Goal: Task Accomplishment & Management: Use online tool/utility

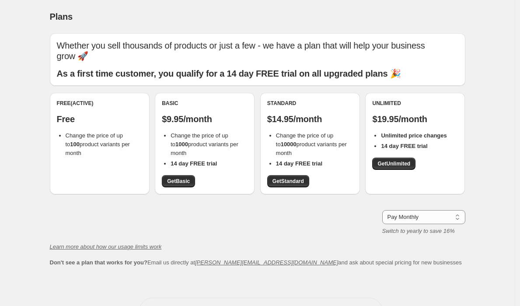
click at [452, 21] on div "Plans" at bounding box center [258, 16] width 416 height 12
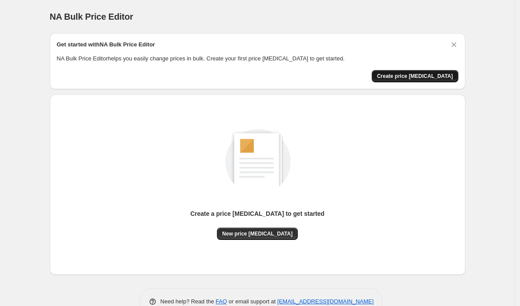
click at [423, 77] on span "Create price [MEDICAL_DATA]" at bounding box center [415, 76] width 76 height 7
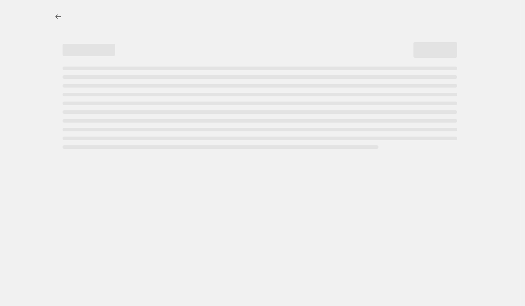
select select "percentage"
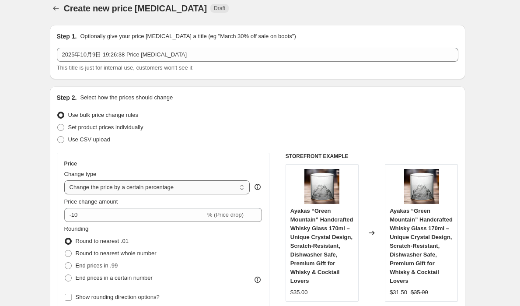
scroll to position [9, 0]
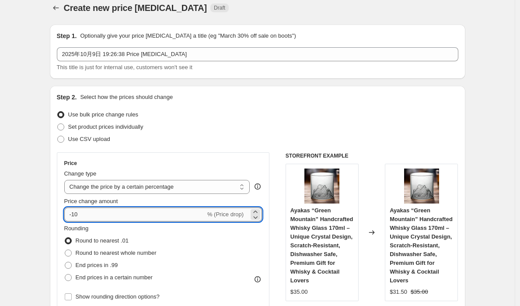
drag, startPoint x: 89, startPoint y: 215, endPoint x: 67, endPoint y: 214, distance: 21.9
click at [67, 214] on input "-10" at bounding box center [134, 214] width 141 height 14
type input "-64"
click at [86, 268] on span "End prices in .99" at bounding box center [97, 265] width 42 height 7
click at [65, 262] on input "End prices in .99" at bounding box center [65, 262] width 0 height 0
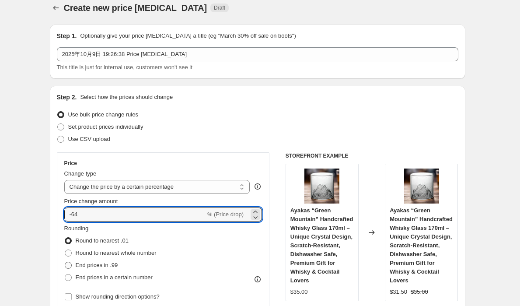
radio input "true"
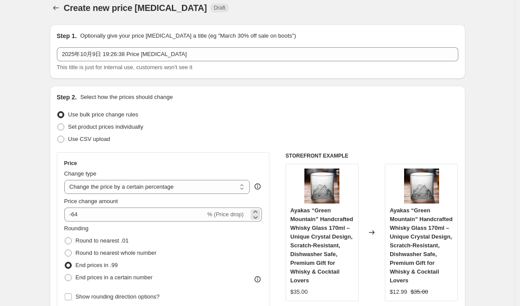
scroll to position [80, 0]
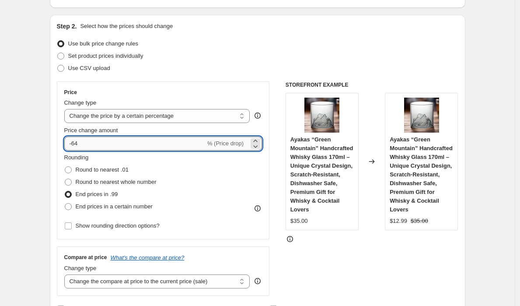
click at [84, 145] on input "-64" at bounding box center [134, 143] width 141 height 14
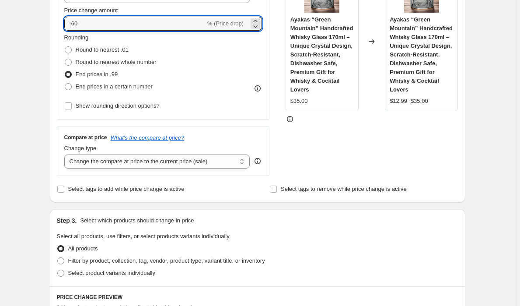
scroll to position [203, 0]
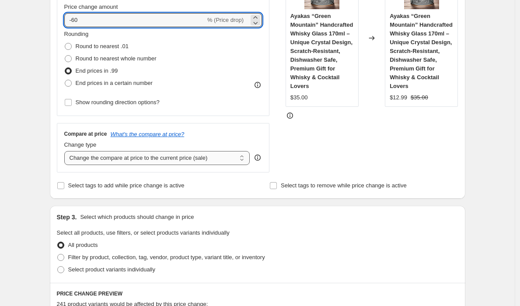
type input "-60"
click at [135, 159] on select "Change the compare at price to the current price (sale) Change the compare at p…" at bounding box center [157, 158] width 186 height 14
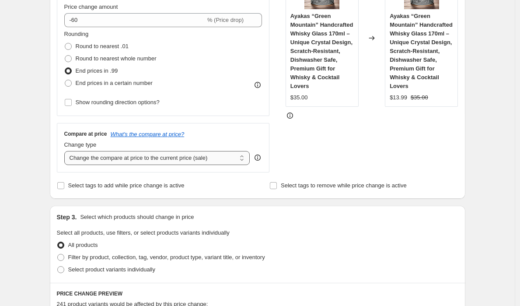
click at [66, 151] on select "Change the compare at price to the current price (sale) Change the compare at p…" at bounding box center [157, 158] width 186 height 14
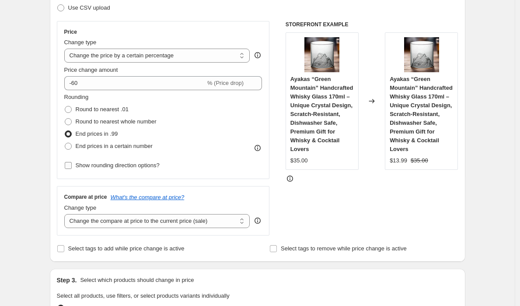
scroll to position [300, 0]
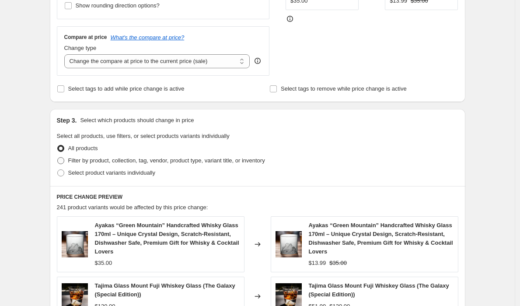
click at [64, 162] on span at bounding box center [60, 160] width 7 height 7
click at [58, 157] on input "Filter by product, collection, tag, vendor, product type, variant title, or inv…" at bounding box center [57, 157] width 0 height 0
radio input "true"
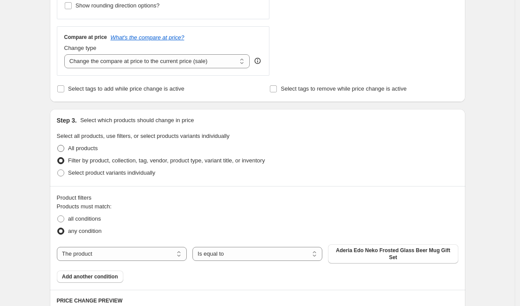
click at [64, 149] on span at bounding box center [60, 148] width 7 height 7
click at [58, 145] on input "All products" at bounding box center [57, 145] width 0 height 0
radio input "true"
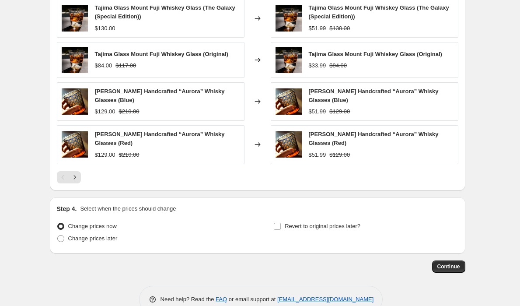
scroll to position [597, 0]
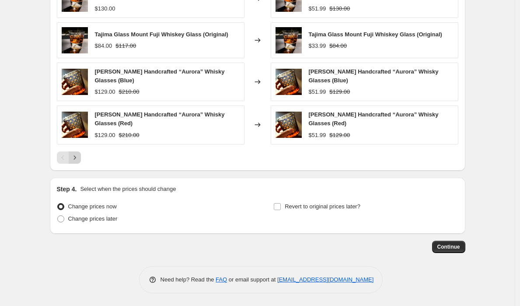
click at [79, 158] on icon "Next" at bounding box center [74, 157] width 9 height 9
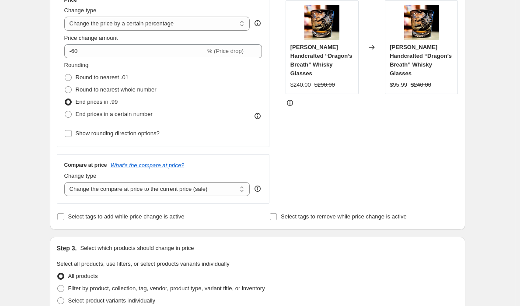
scroll to position [131, 0]
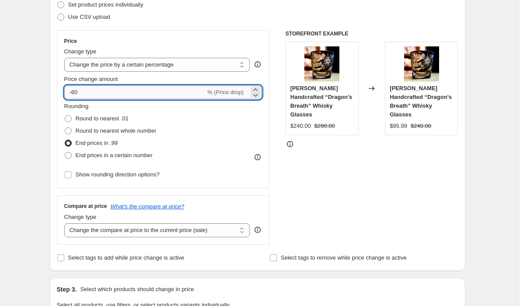
drag, startPoint x: 85, startPoint y: 92, endPoint x: 74, endPoint y: 92, distance: 10.9
click at [74, 92] on input "-60" at bounding box center [134, 92] width 141 height 14
type input "-50"
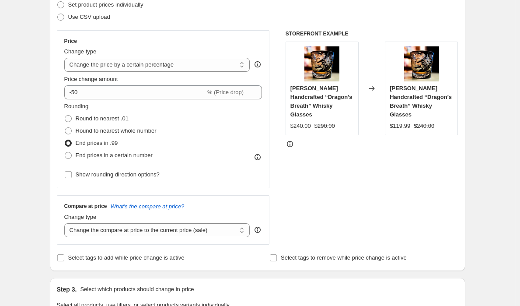
click at [45, 124] on div "Step 1. Optionally give your price [MEDICAL_DATA] a title (eg "March 30% off sa…" at bounding box center [254, 299] width 423 height 809
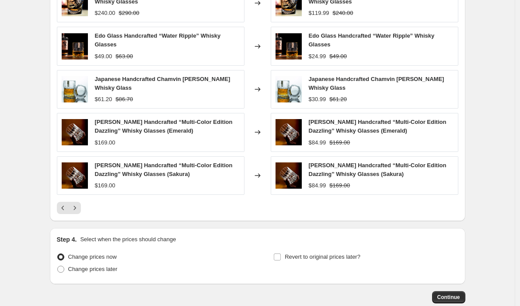
scroll to position [583, 0]
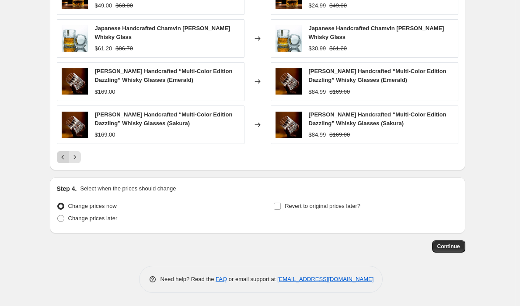
click at [63, 160] on icon "Previous" at bounding box center [63, 157] width 9 height 9
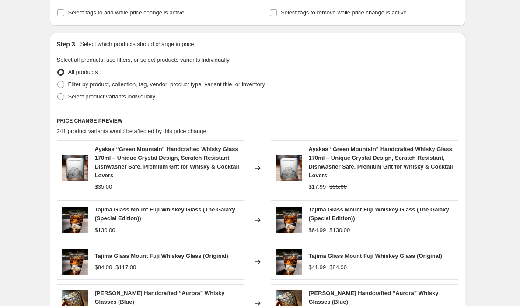
scroll to position [597, 0]
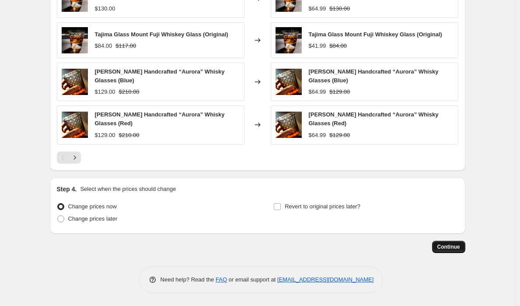
click at [448, 246] on span "Continue" at bounding box center [448, 246] width 23 height 7
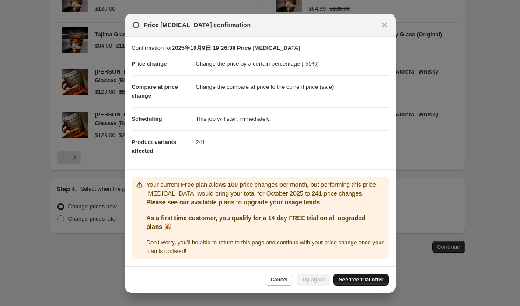
click at [358, 282] on span "See free trial offer" at bounding box center [361, 279] width 45 height 7
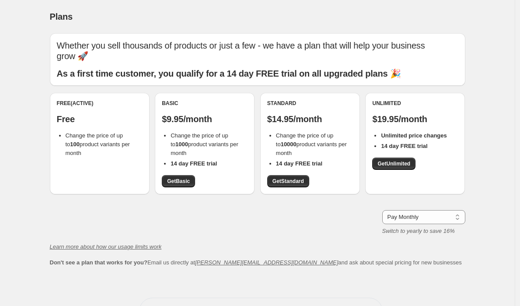
click at [87, 144] on li "Change the price of up to 100 product variants per month" at bounding box center [104, 144] width 77 height 26
click at [177, 178] on span "Get Basic" at bounding box center [178, 181] width 23 height 7
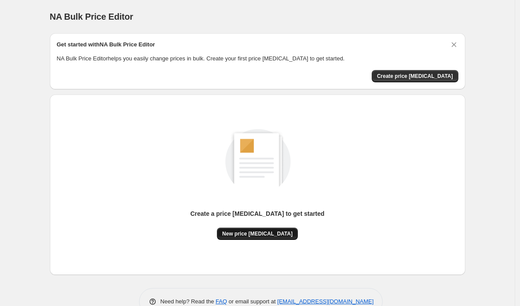
click at [265, 238] on button "New price change job" at bounding box center [257, 233] width 81 height 12
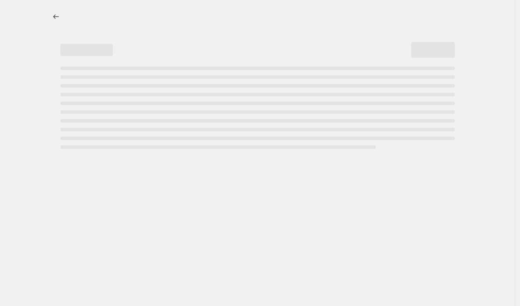
select select "percentage"
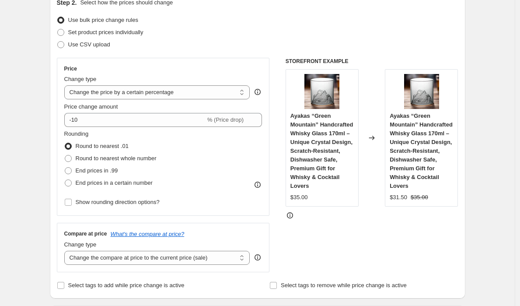
scroll to position [158, 0]
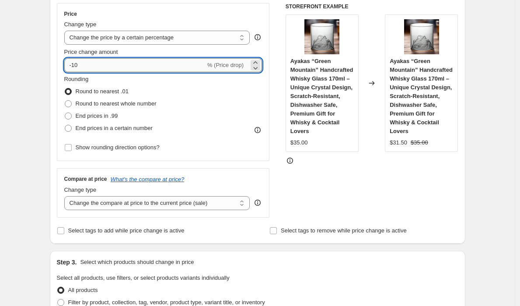
drag, startPoint x: 92, startPoint y: 63, endPoint x: 74, endPoint y: 66, distance: 17.8
click at [74, 66] on input "-10" at bounding box center [134, 65] width 141 height 14
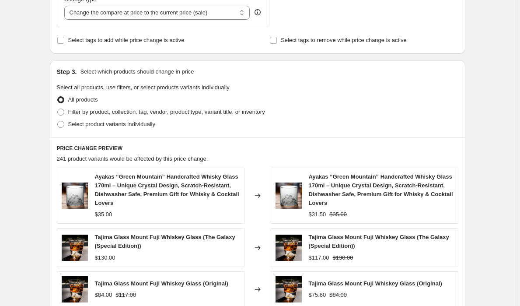
scroll to position [178, 0]
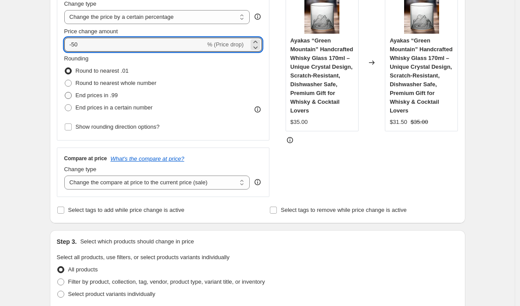
type input "-50"
click at [70, 96] on span at bounding box center [68, 95] width 7 height 7
click at [65, 92] on input "End prices in .99" at bounding box center [65, 92] width 0 height 0
radio input "true"
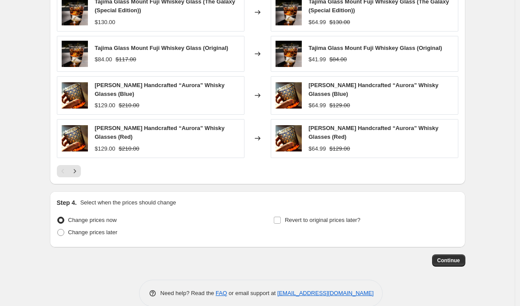
scroll to position [597, 0]
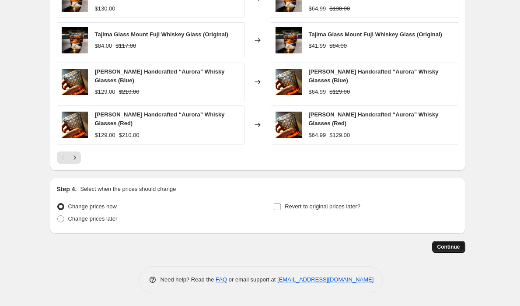
click at [457, 245] on span "Continue" at bounding box center [448, 246] width 23 height 7
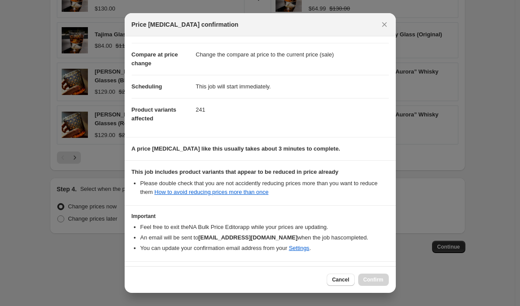
scroll to position [63, 0]
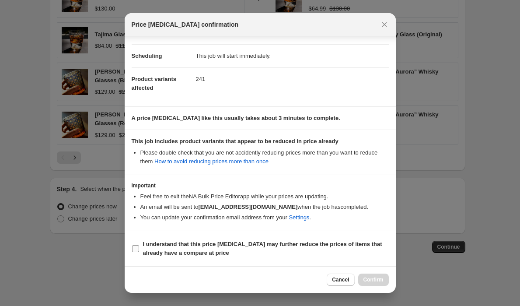
click at [141, 247] on label "I understand that this price [MEDICAL_DATA] may further reduce the prices of it…" at bounding box center [260, 248] width 257 height 21
click at [139, 247] on input "I understand that this price [MEDICAL_DATA] may further reduce the prices of it…" at bounding box center [135, 248] width 7 height 7
checkbox input "true"
click at [382, 278] on span "Confirm" at bounding box center [374, 279] width 20 height 7
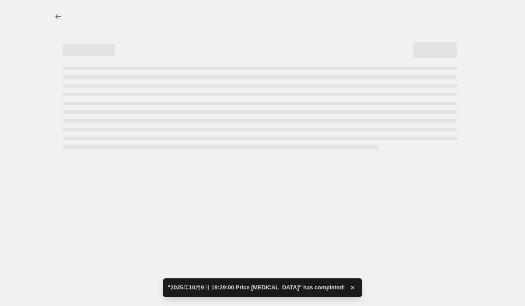
select select "percentage"
